Goal: Task Accomplishment & Management: Complete application form

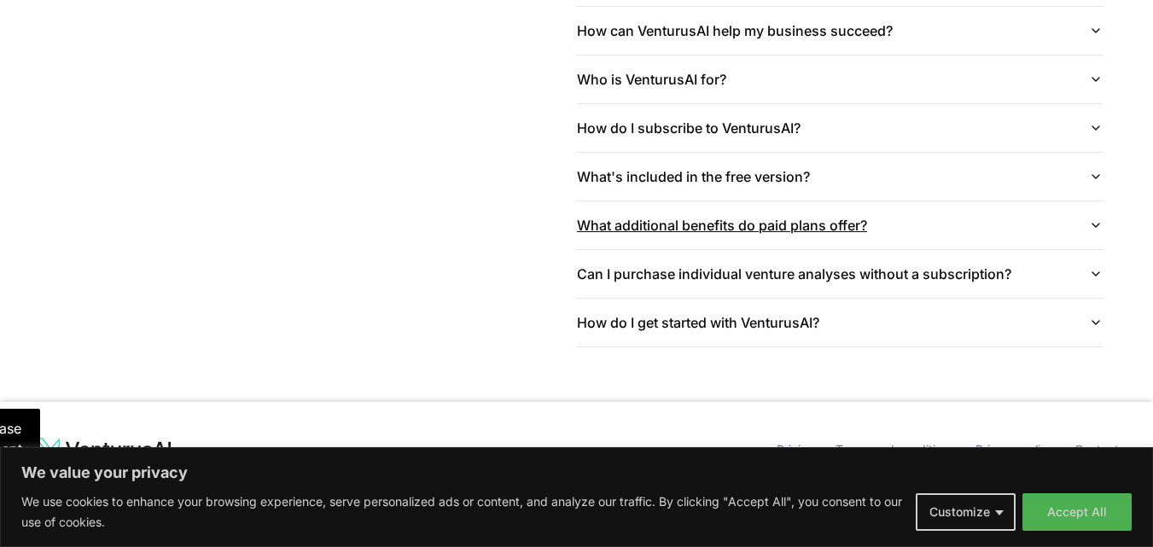
scroll to position [4171, 0]
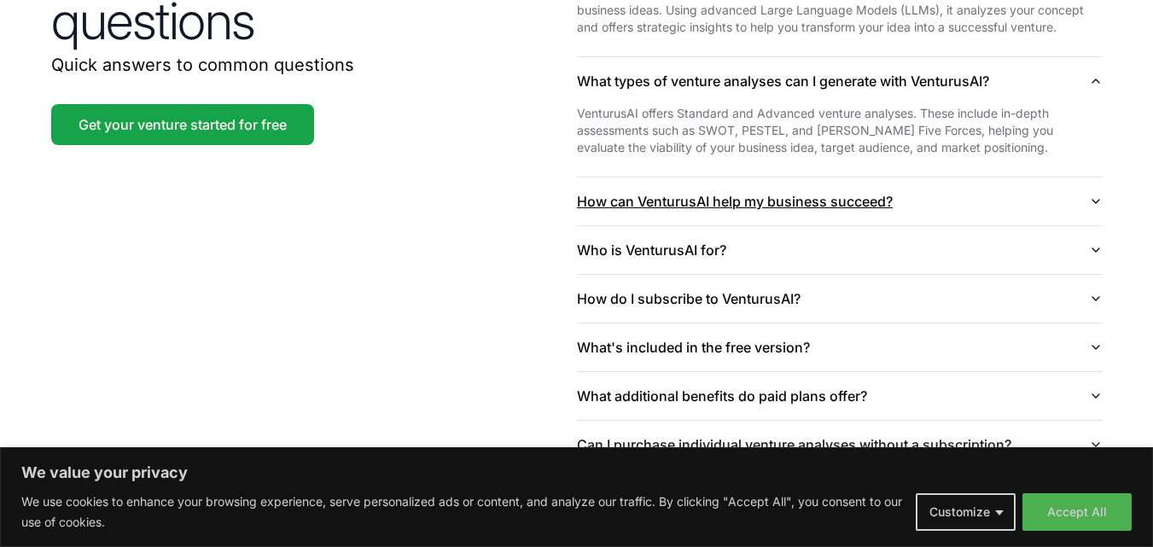
click at [786, 180] on button "How can VenturusAI help my business succeed?" at bounding box center [840, 202] width 526 height 48
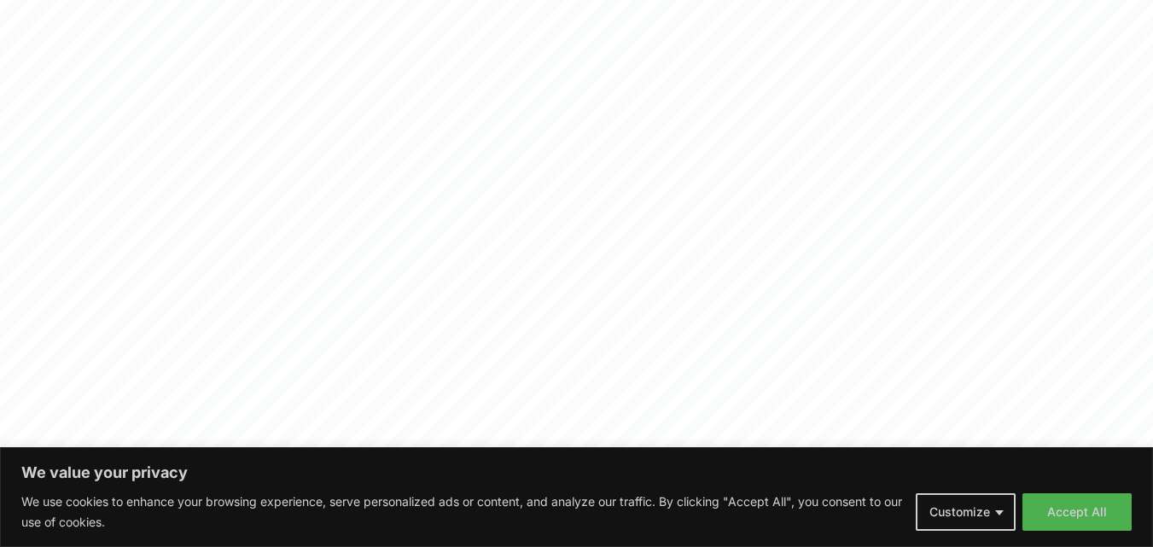
scroll to position [0, 0]
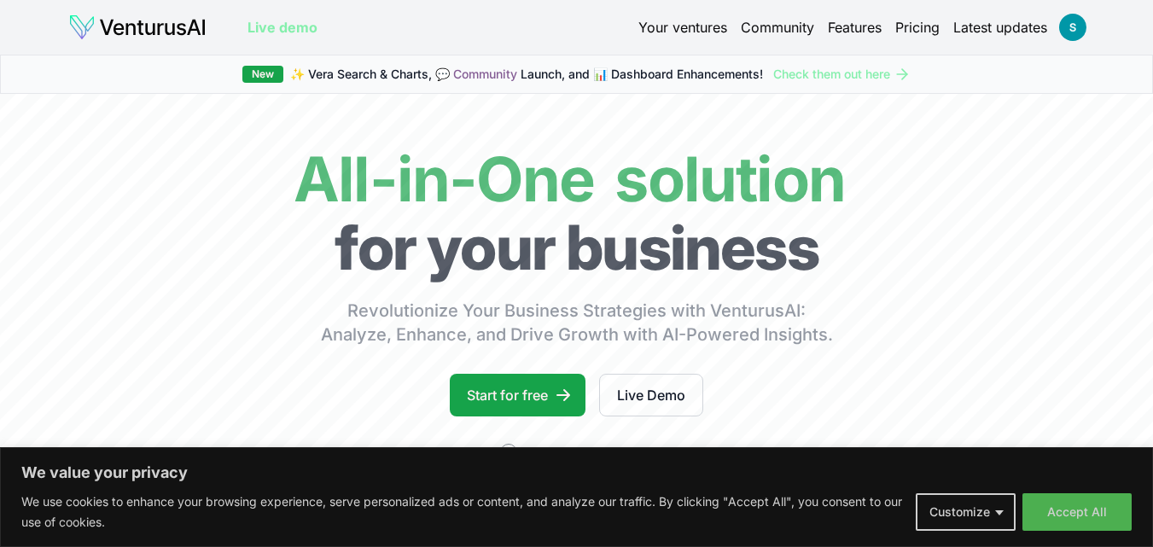
click at [929, 23] on link "Pricing" at bounding box center [917, 27] width 44 height 20
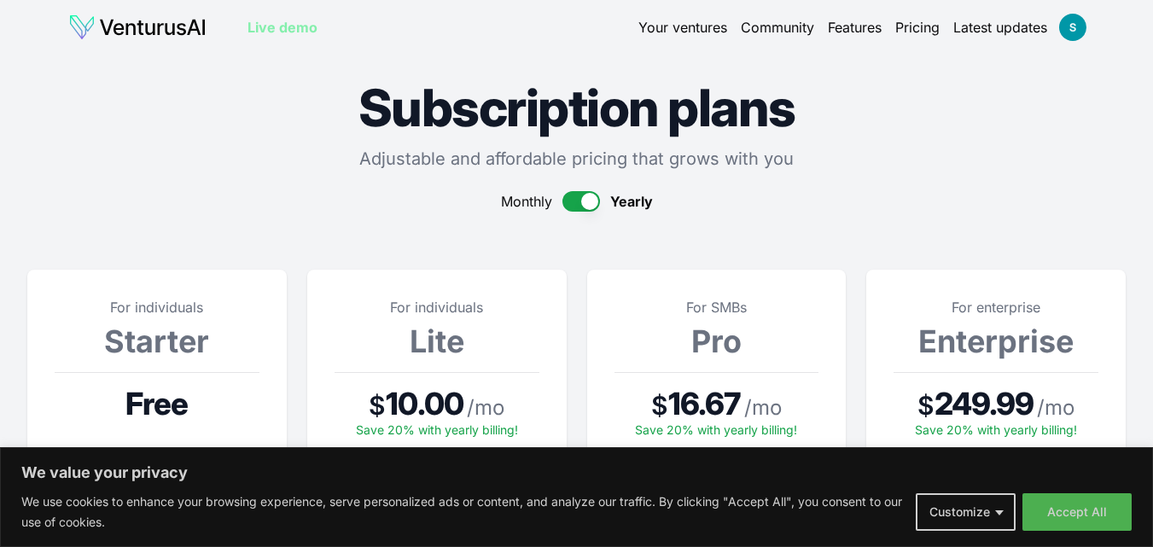
click at [646, 29] on link "Your ventures" at bounding box center [682, 27] width 89 height 20
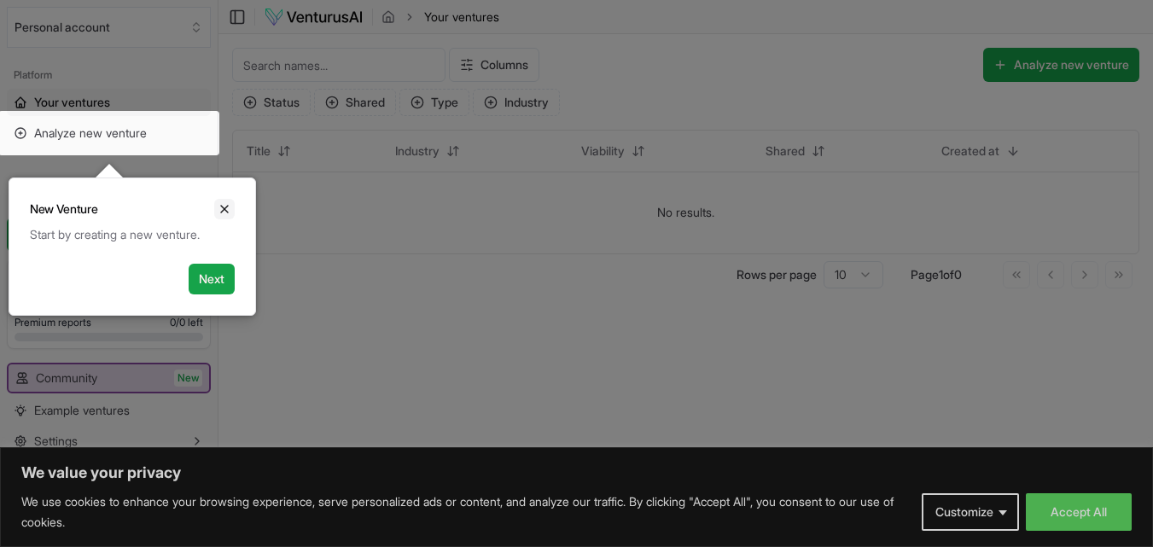
click at [224, 209] on icon "Close" at bounding box center [225, 209] width 14 height 14
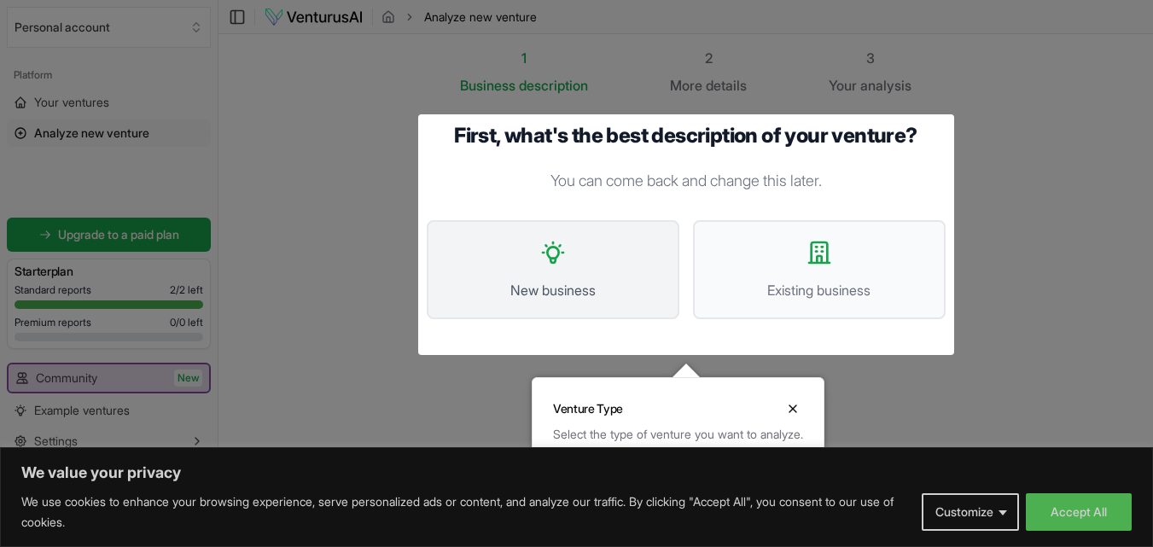
click at [599, 289] on span "New business" at bounding box center [553, 290] width 215 height 20
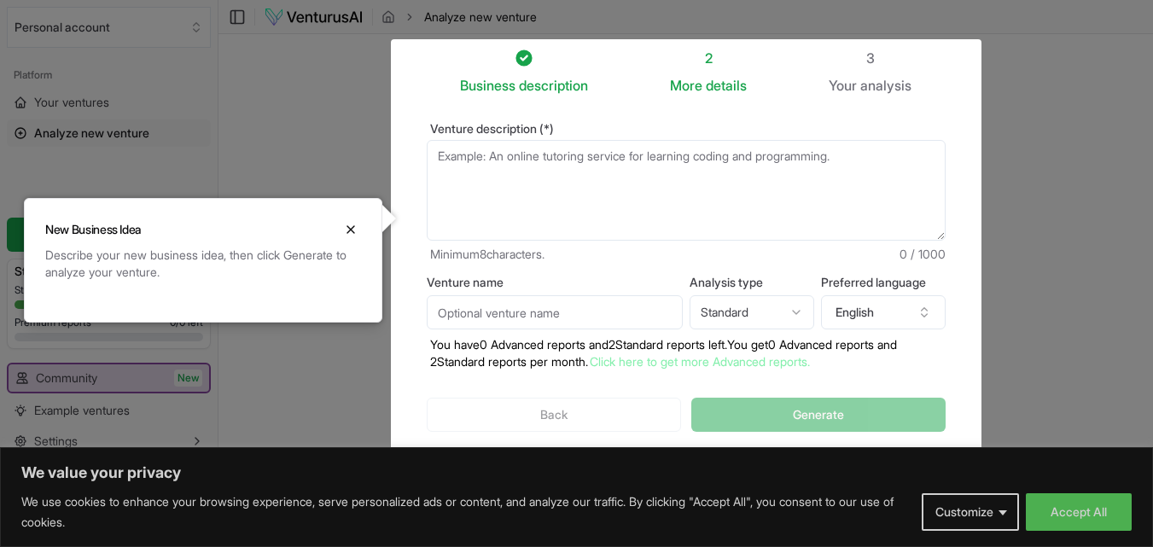
click at [491, 160] on textarea "Venture description (*)" at bounding box center [686, 190] width 519 height 101
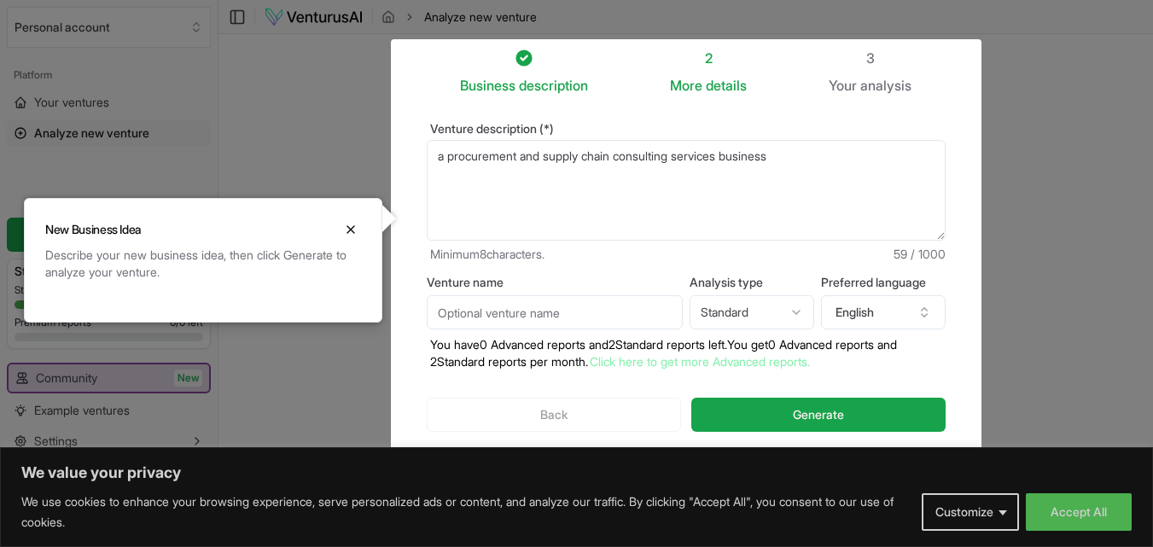
scroll to position [95, 0]
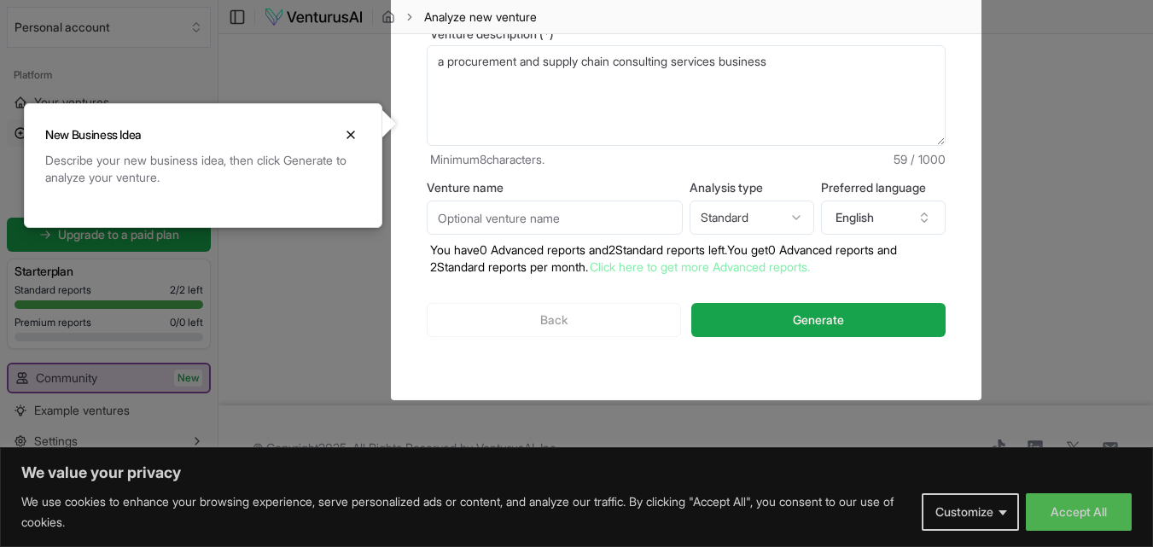
type textarea "a procurement and supply chain consulting services business"
click at [607, 218] on input "Venture name" at bounding box center [555, 218] width 256 height 34
click at [800, 214] on html "We value your privacy We use cookies to enhance your browsing experience, serve…" at bounding box center [576, 178] width 1153 height 547
click at [788, 214] on html "We value your privacy We use cookies to enhance your browsing experience, serve…" at bounding box center [576, 178] width 1153 height 547
click at [887, 212] on button "English" at bounding box center [883, 218] width 125 height 34
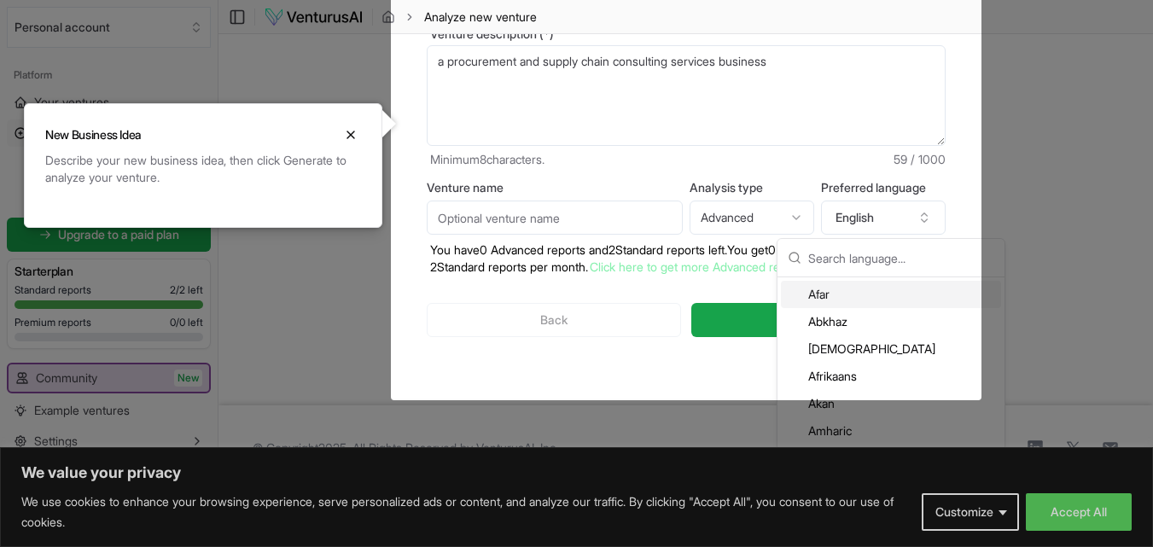
click at [759, 217] on html "We value your privacy We use cookies to enhance your browsing experience, serve…" at bounding box center [576, 178] width 1153 height 547
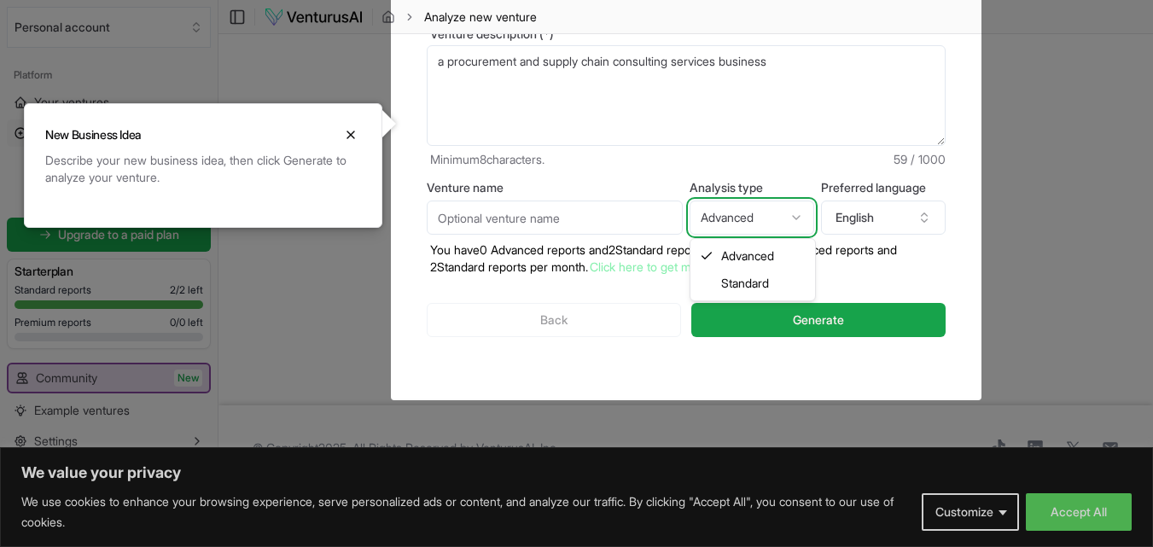
click at [759, 217] on html "We value your privacy We use cookies to enhance your browsing experience, serve…" at bounding box center [576, 178] width 1153 height 547
click at [762, 224] on html "We value your privacy We use cookies to enhance your browsing experience, serve…" at bounding box center [576, 178] width 1153 height 547
select select "standard"
click at [854, 75] on textarea "a procurement and supply chain consulting services business" at bounding box center [686, 95] width 519 height 101
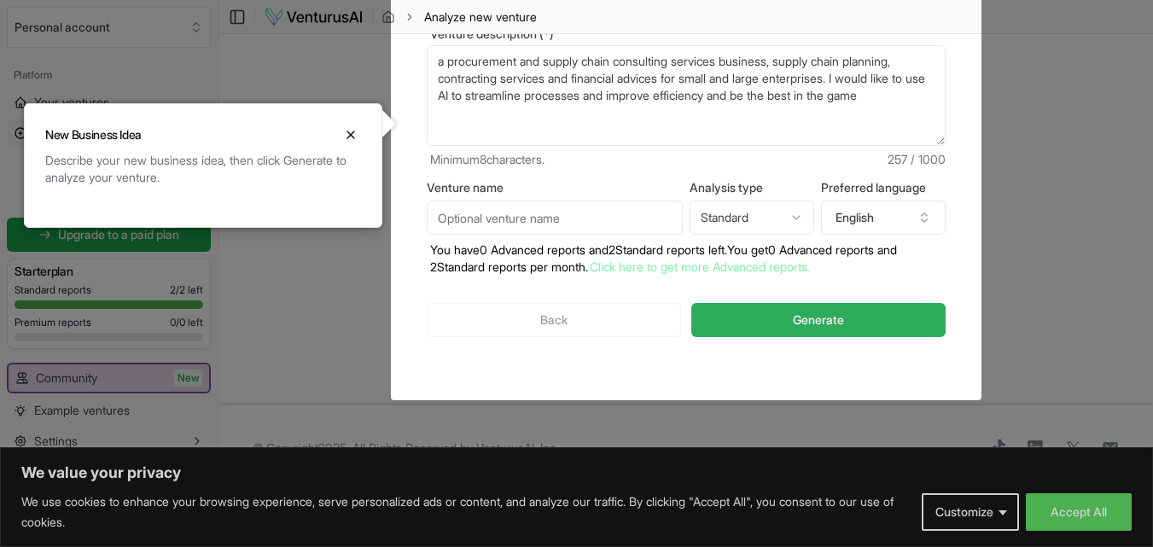
type textarea "a procurement and supply chain consulting services business, supply chain plann…"
click at [800, 330] on button "Generate" at bounding box center [817, 320] width 253 height 34
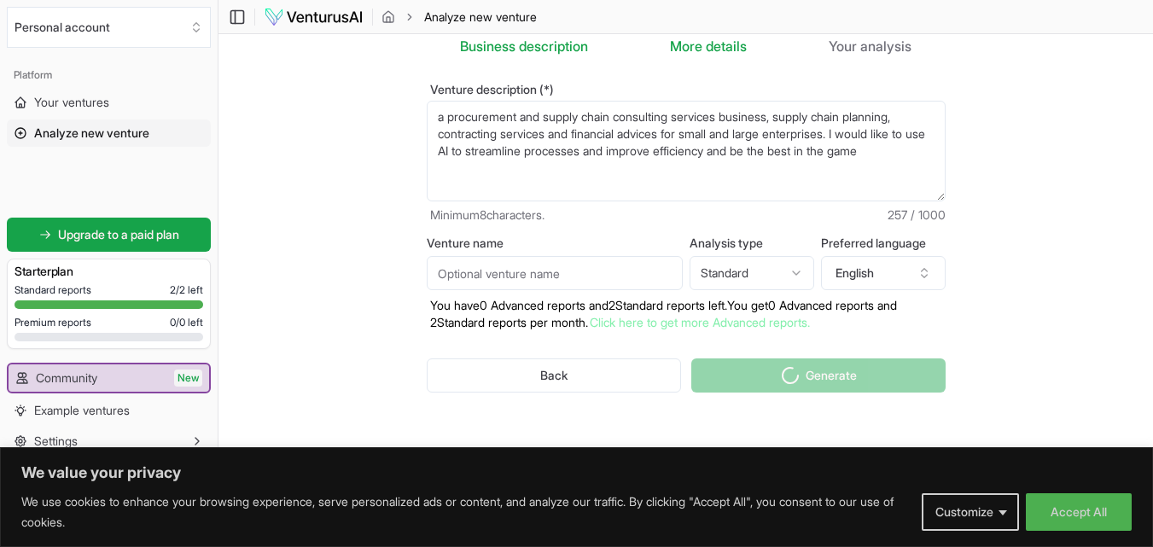
scroll to position [39, 0]
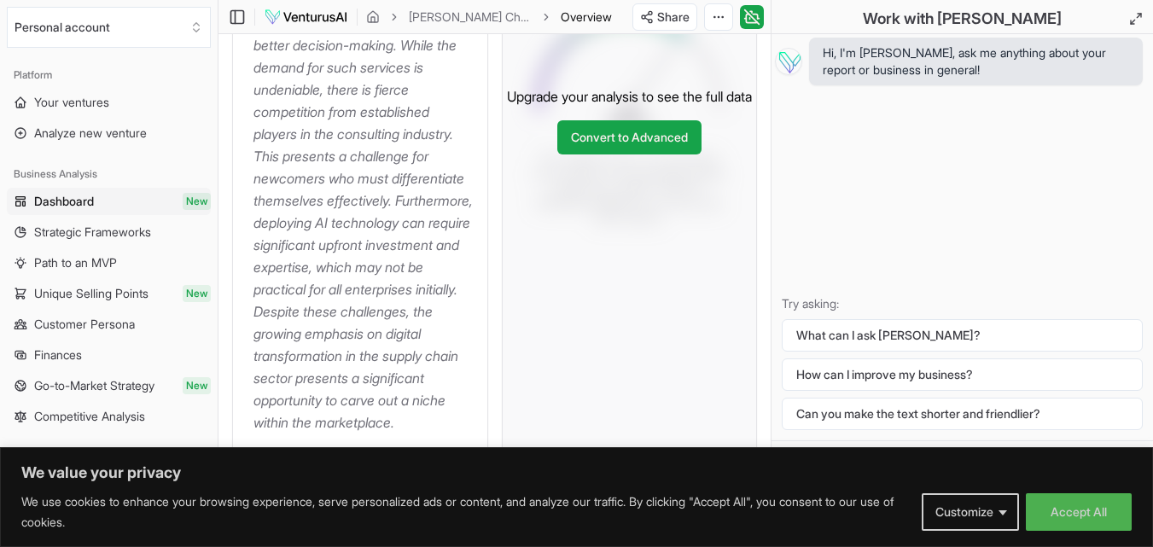
scroll to position [768, 0]
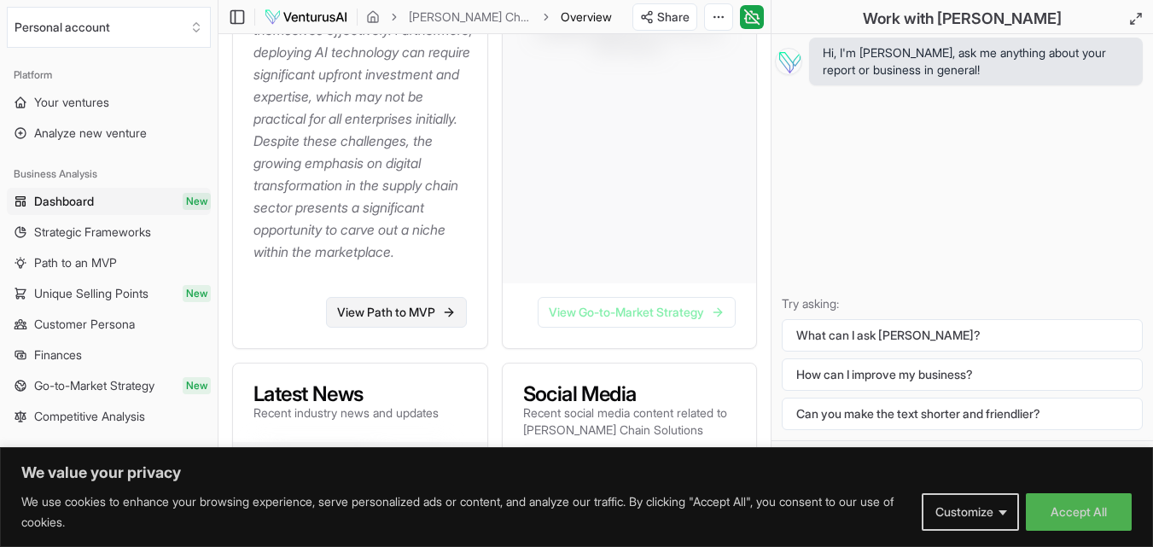
click at [407, 328] on link "View Path to MVP" at bounding box center [396, 312] width 141 height 31
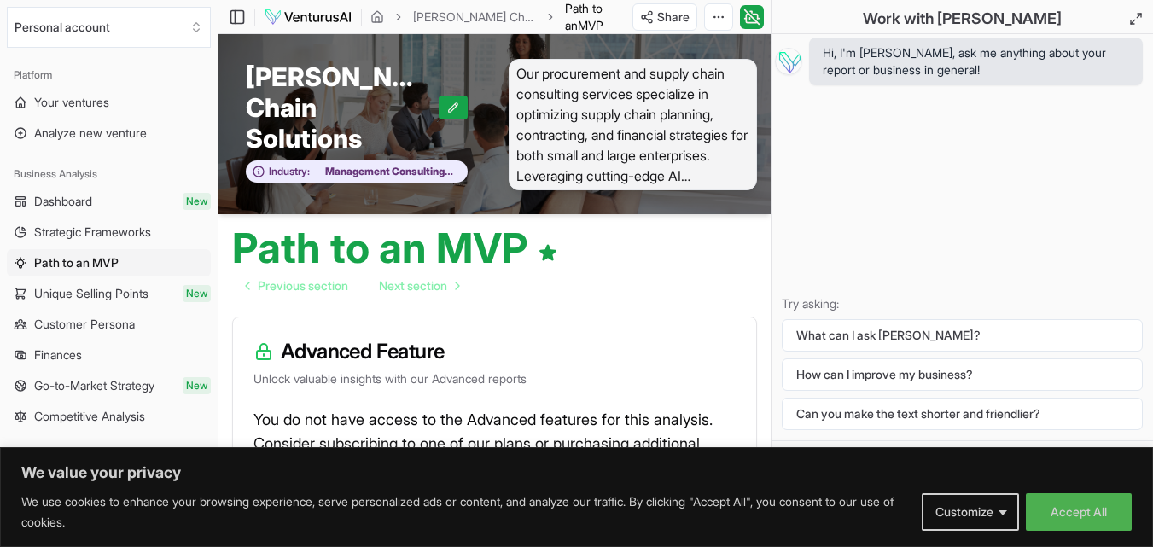
click at [518, 6] on ol "[PERSON_NAME] Chain Solutions Path to an MVP" at bounding box center [491, 17] width 242 height 34
click at [496, 19] on link "[PERSON_NAME] Chain Solutions" at bounding box center [474, 17] width 123 height 17
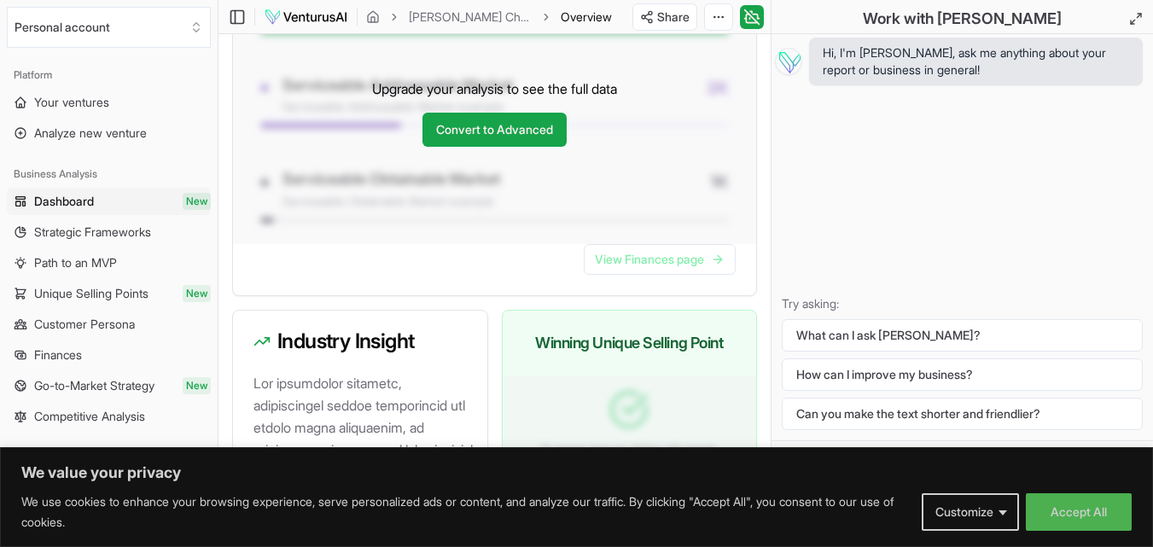
scroll to position [2134, 0]
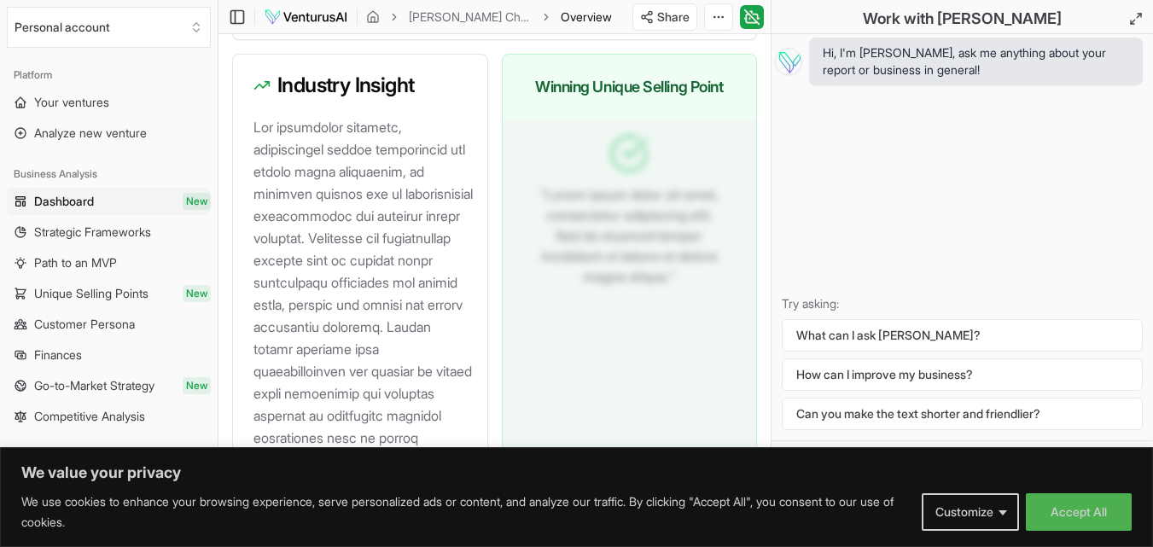
click at [108, 207] on link "Dashboard New" at bounding box center [109, 201] width 204 height 27
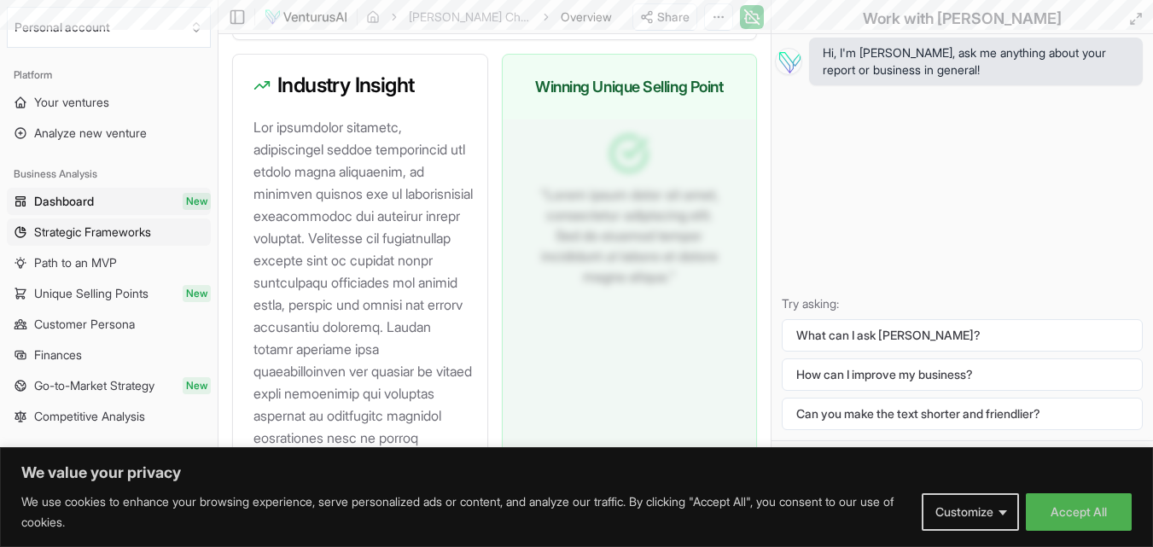
scroll to position [0, 0]
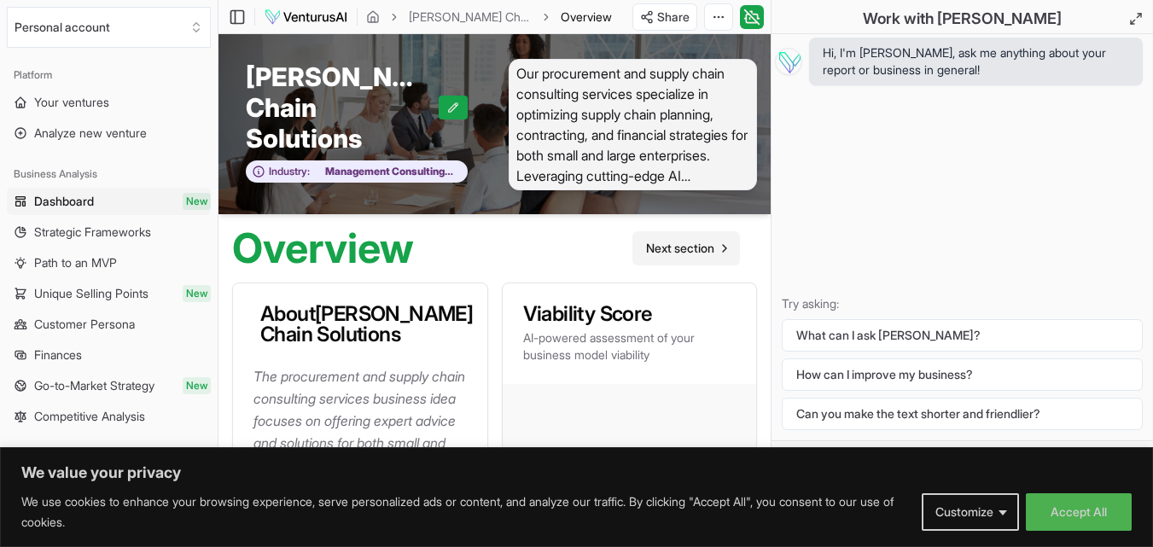
click at [715, 251] on link "Next section" at bounding box center [686, 248] width 108 height 34
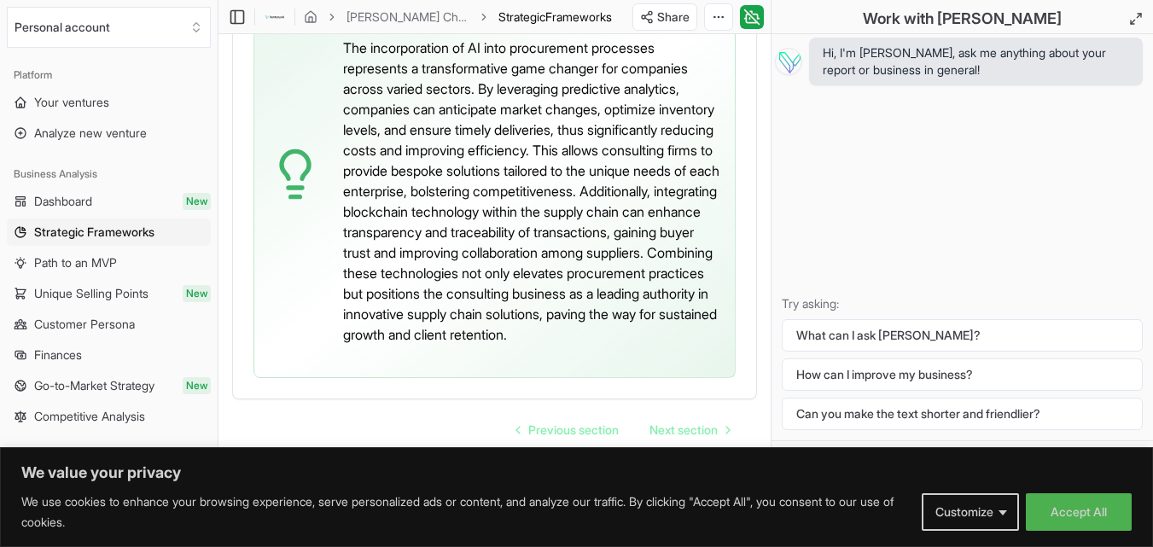
scroll to position [6014, 0]
click at [677, 426] on span "Next section" at bounding box center [683, 430] width 68 height 17
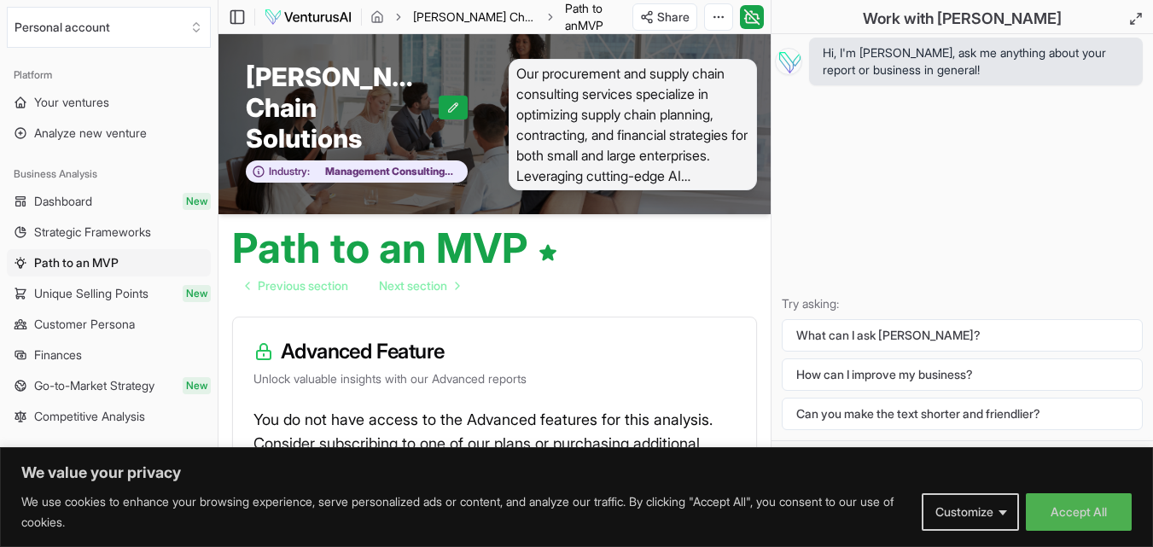
click at [465, 14] on link "[PERSON_NAME] Chain Solutions" at bounding box center [474, 17] width 123 height 17
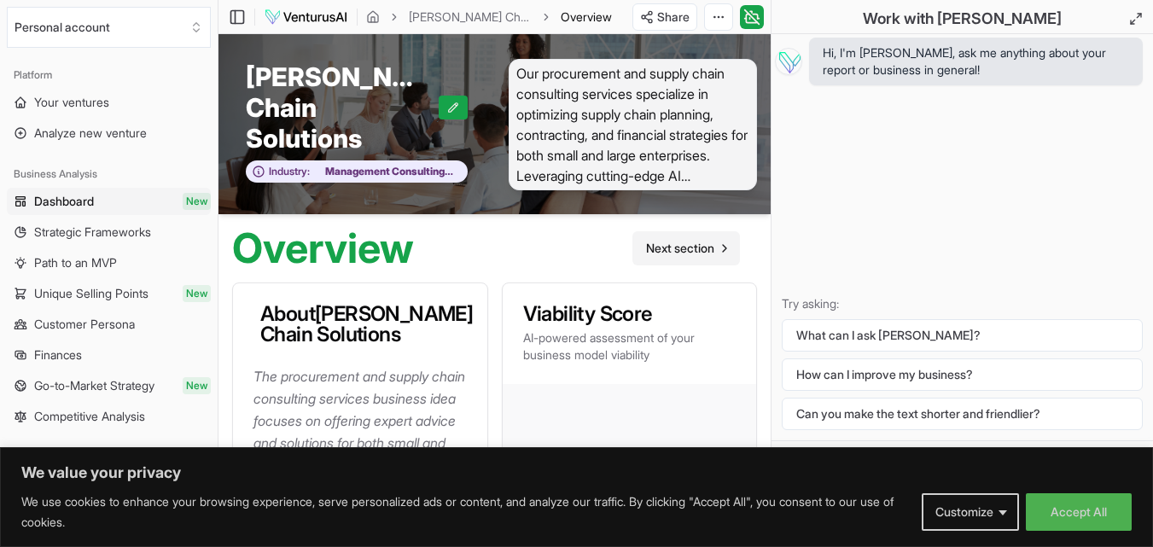
click at [651, 239] on link "Next section" at bounding box center [686, 248] width 108 height 34
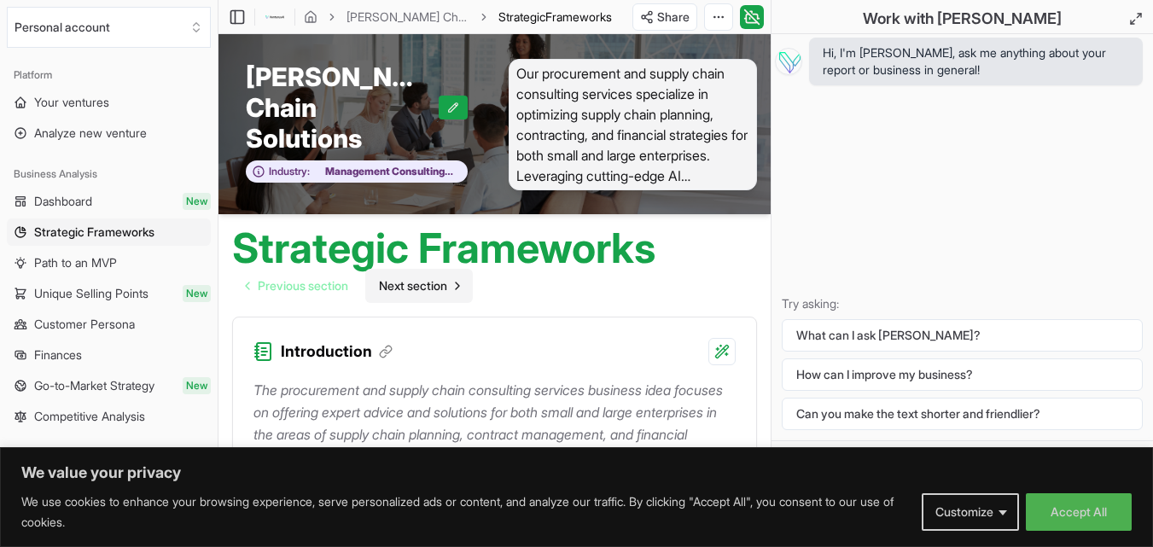
click at [430, 280] on span "Next section" at bounding box center [413, 285] width 68 height 17
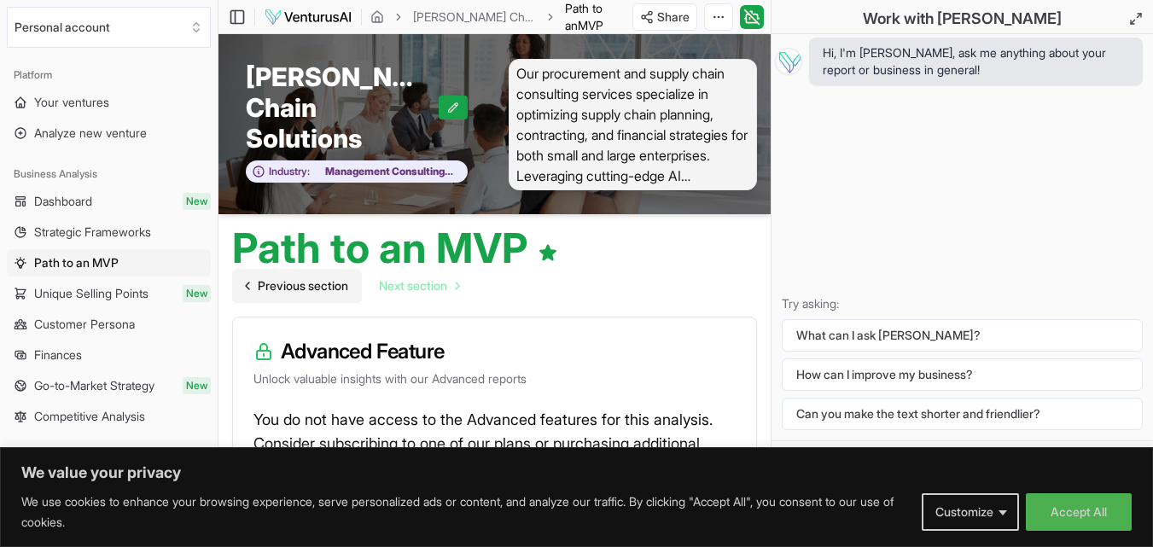
click at [315, 288] on span "Previous section" at bounding box center [303, 285] width 90 height 17
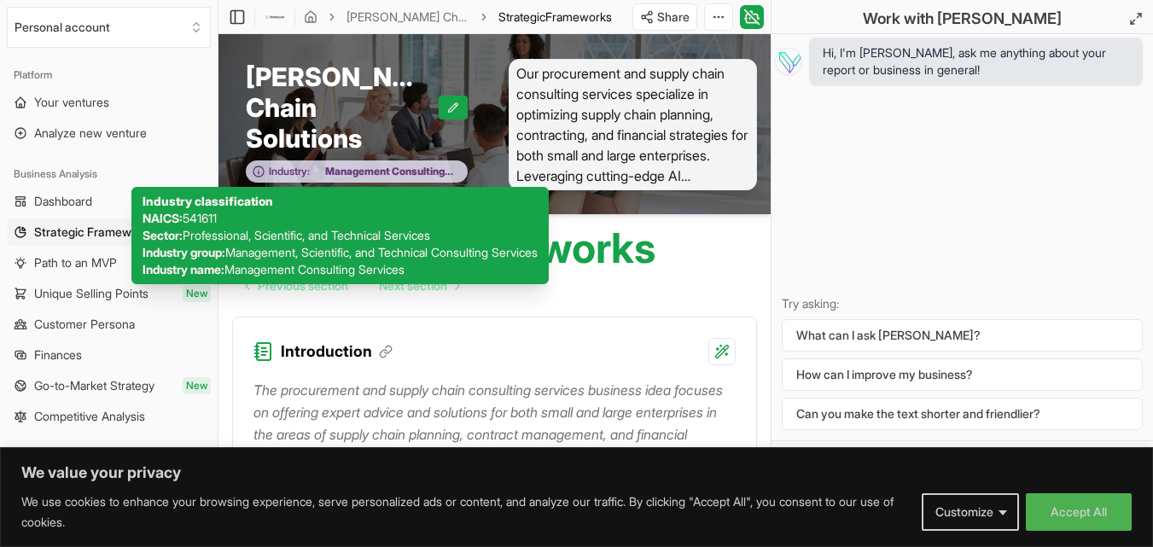
click at [402, 172] on span "Management Consulting Services" at bounding box center [384, 172] width 149 height 14
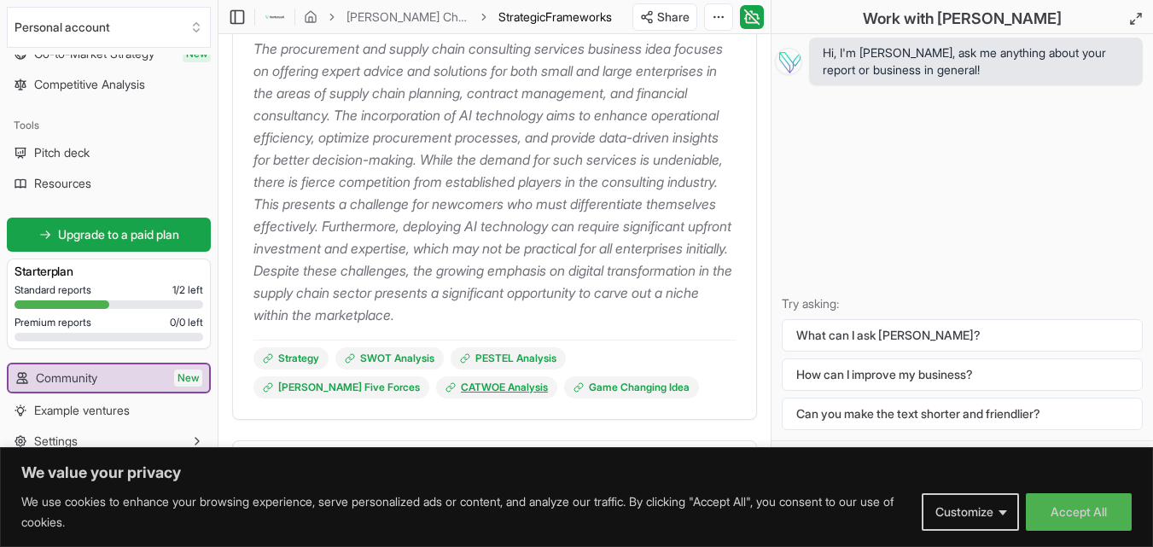
scroll to position [256, 0]
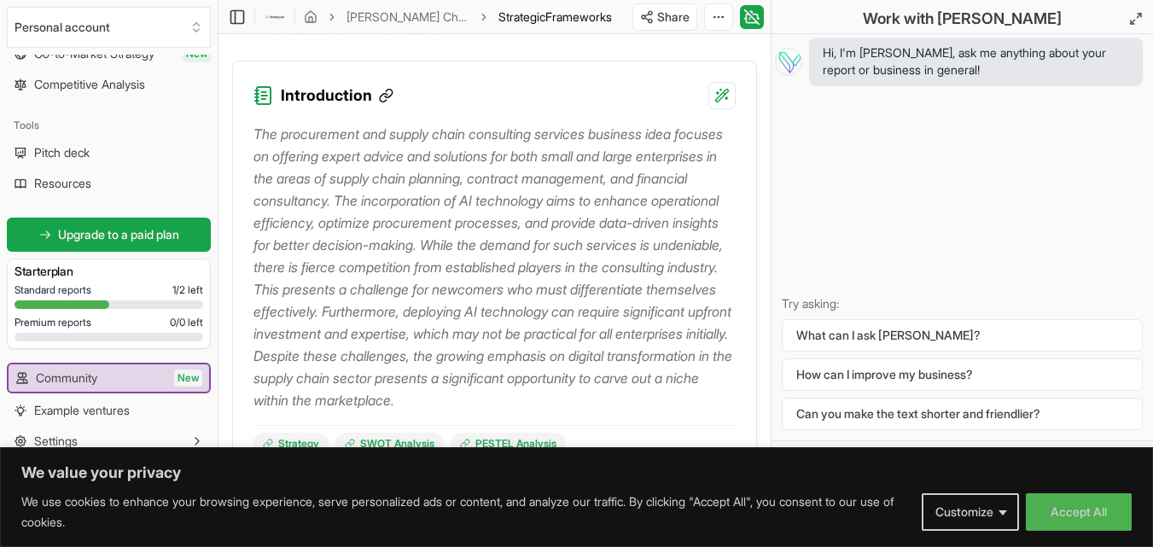
click at [390, 93] on icon at bounding box center [386, 95] width 15 height 15
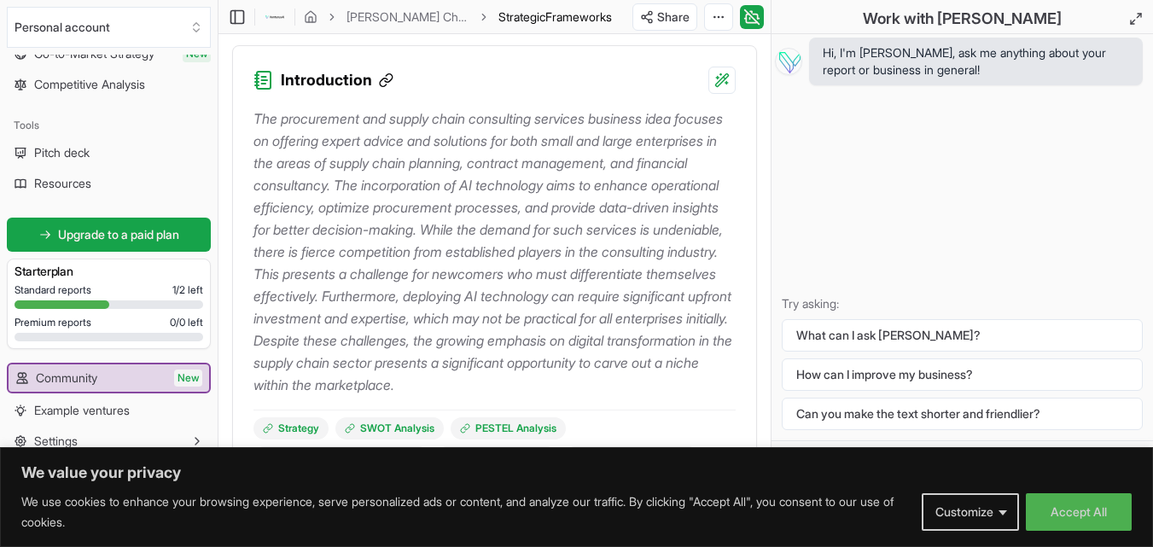
click at [383, 84] on icon at bounding box center [386, 80] width 15 height 15
